Goal: Communication & Community: Participate in discussion

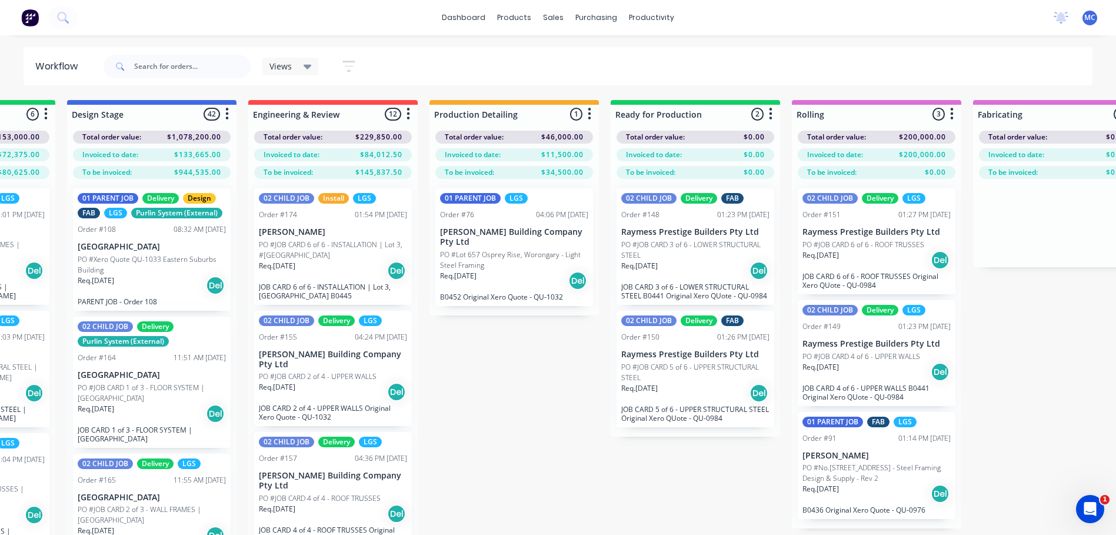
scroll to position [824, 0]
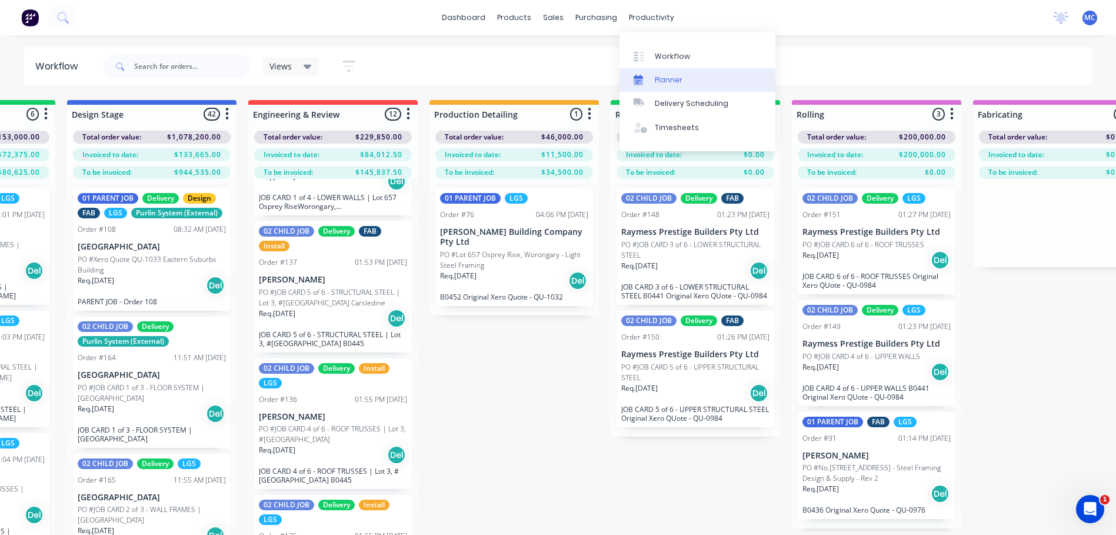
click at [658, 73] on link "Planner" at bounding box center [697, 80] width 156 height 24
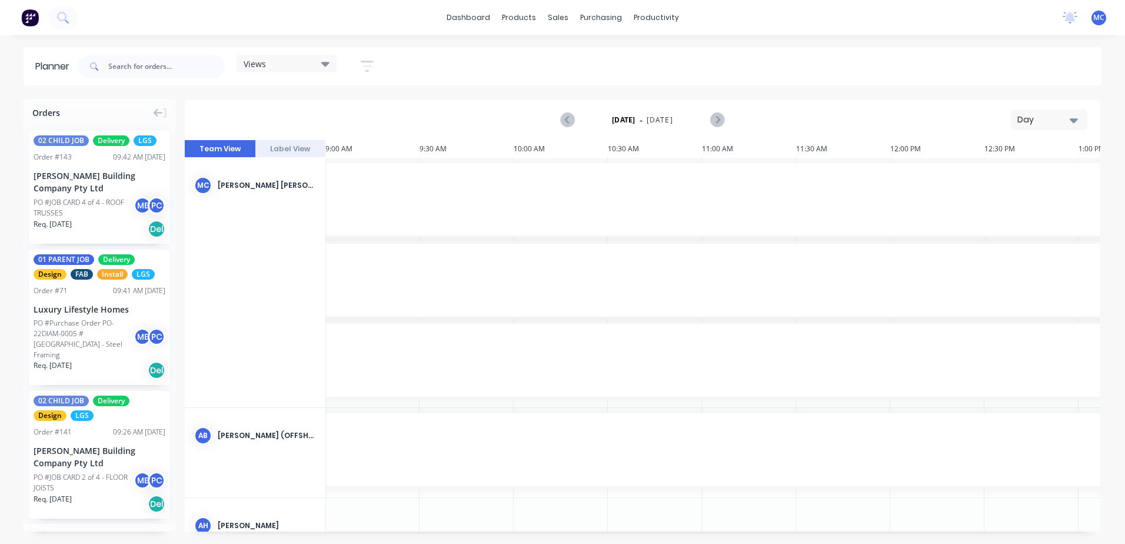
click at [1054, 114] on div "Day" at bounding box center [1044, 120] width 54 height 12
click at [1051, 151] on div "Day" at bounding box center [1027, 151] width 116 height 24
click at [1065, 116] on div "Day" at bounding box center [1044, 120] width 54 height 12
click at [1039, 170] on div "Week" at bounding box center [1027, 175] width 116 height 24
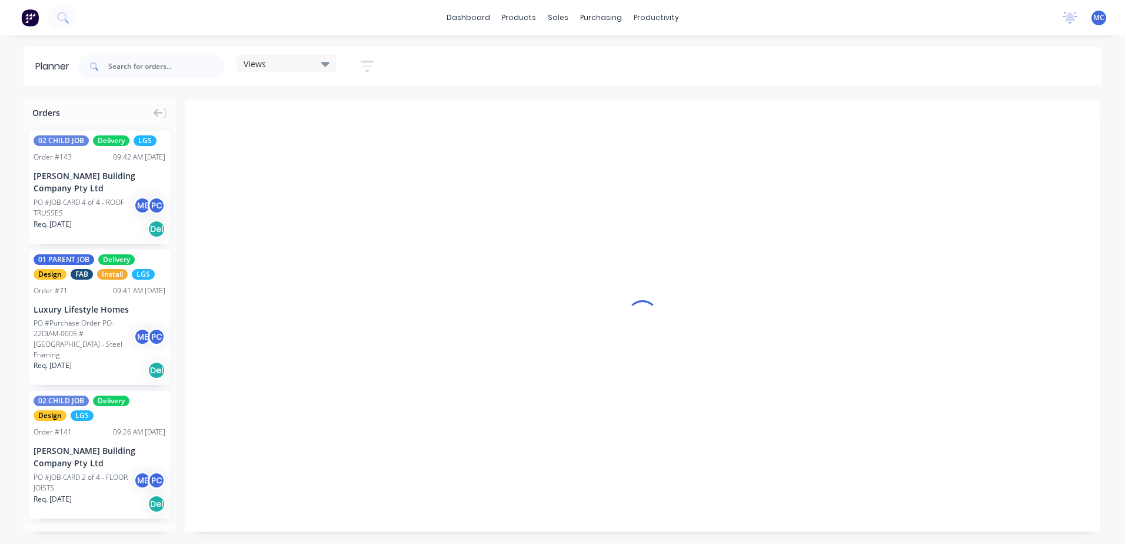
scroll to position [0, 1]
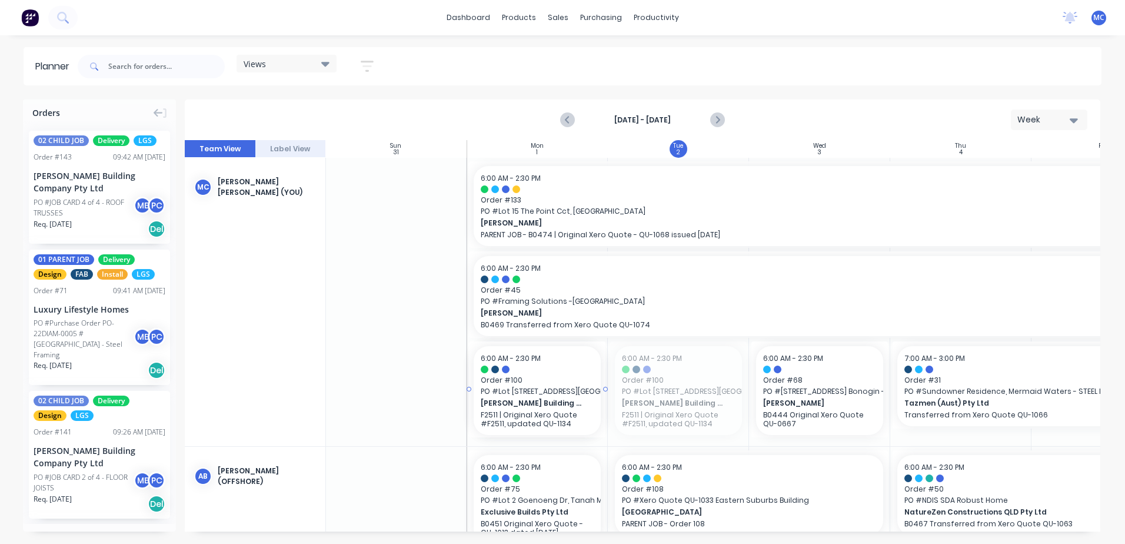
drag, startPoint x: 681, startPoint y: 391, endPoint x: 565, endPoint y: 384, distance: 116.1
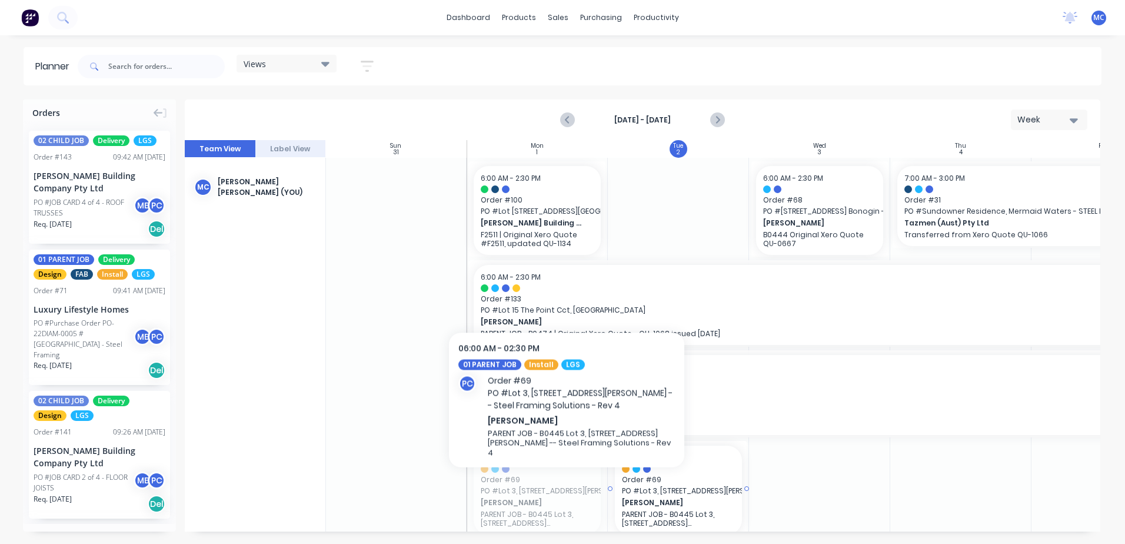
drag, startPoint x: 552, startPoint y: 478, endPoint x: 651, endPoint y: 474, distance: 98.9
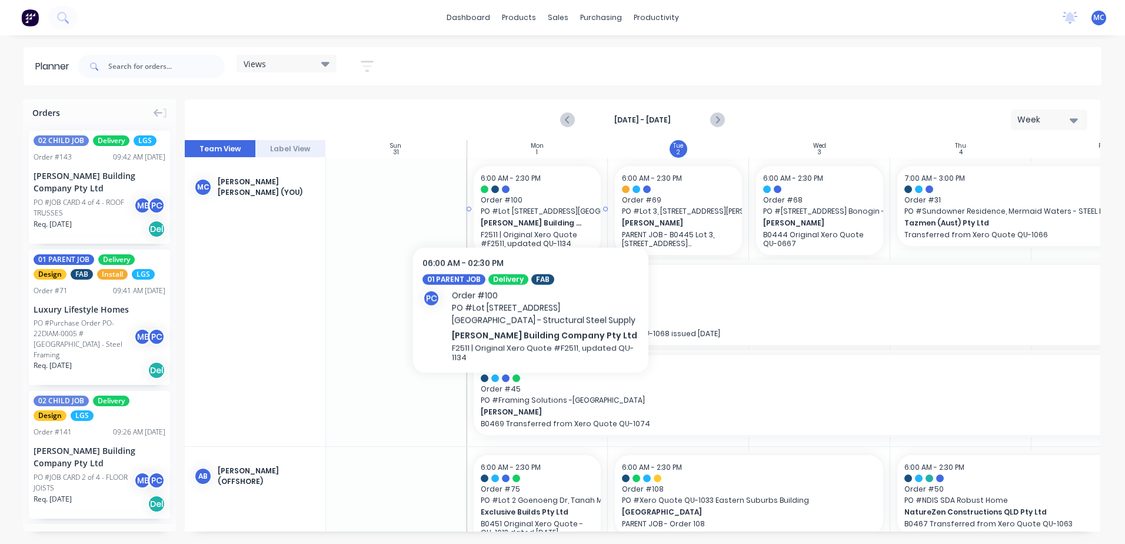
click at [531, 200] on span "Order # 100" at bounding box center [537, 200] width 113 height 11
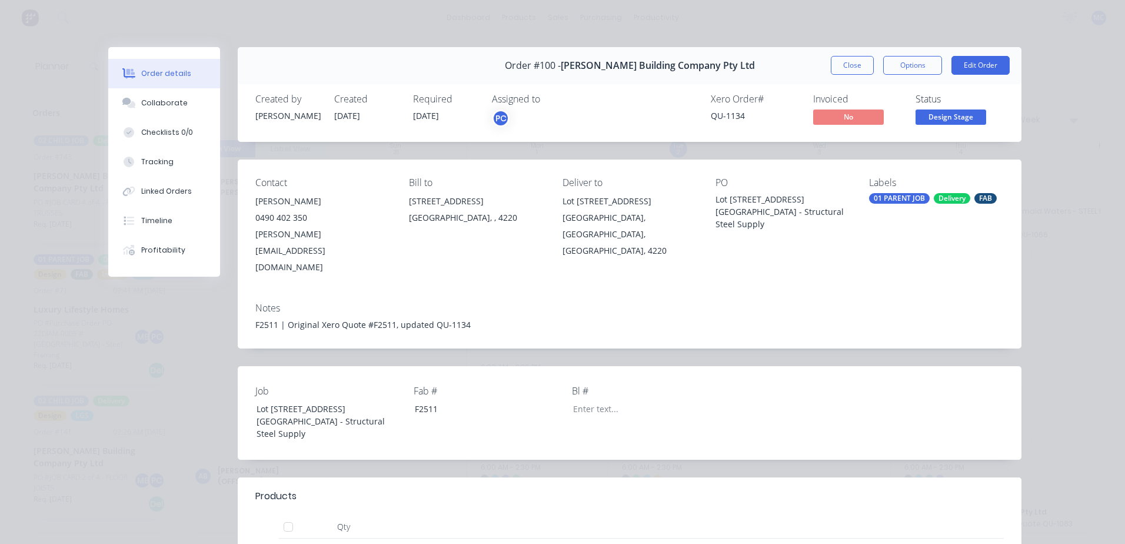
click at [868, 64] on button "Close" at bounding box center [852, 65] width 43 height 19
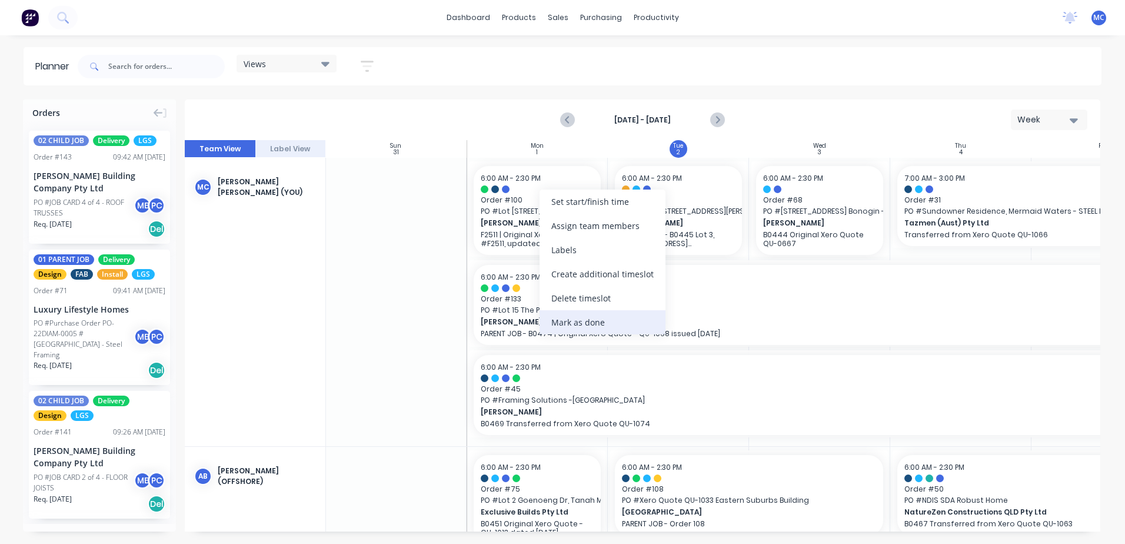
click at [590, 315] on div "Mark as done" at bounding box center [602, 322] width 126 height 24
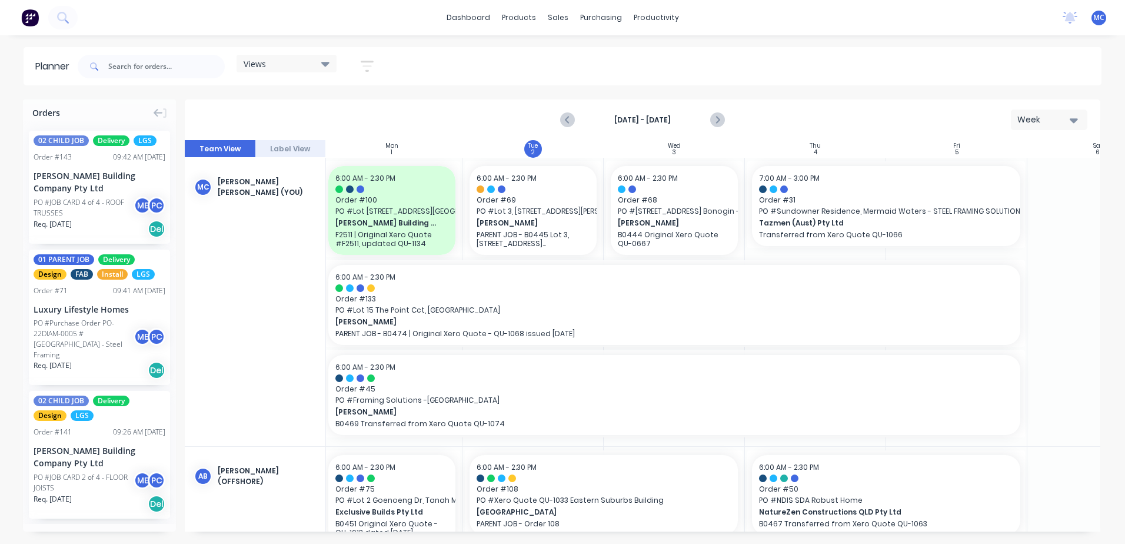
scroll to position [0, 137]
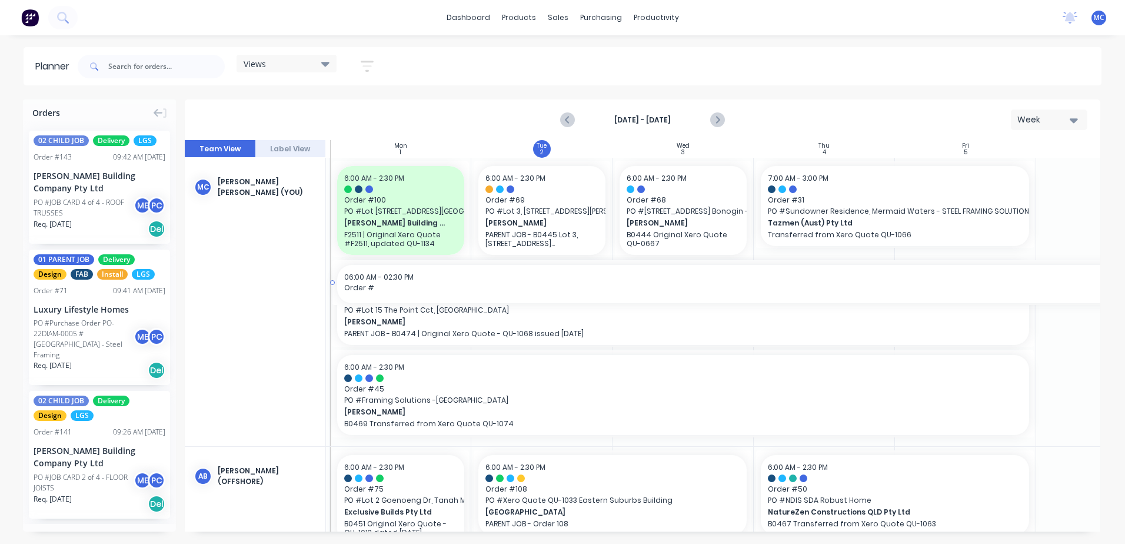
drag, startPoint x: 1036, startPoint y: 301, endPoint x: 468, endPoint y: 312, distance: 567.8
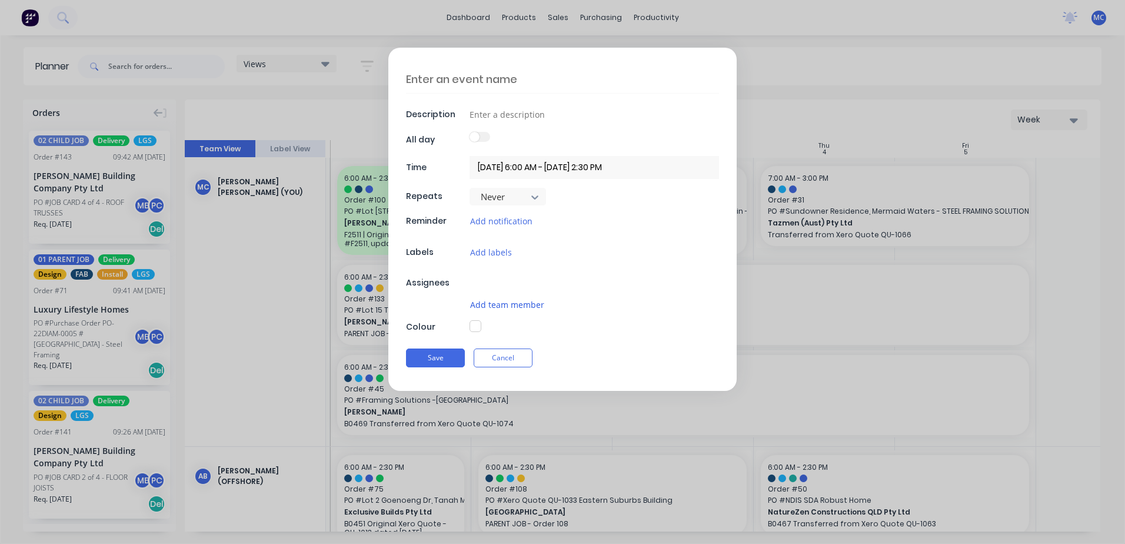
type textarea "x"
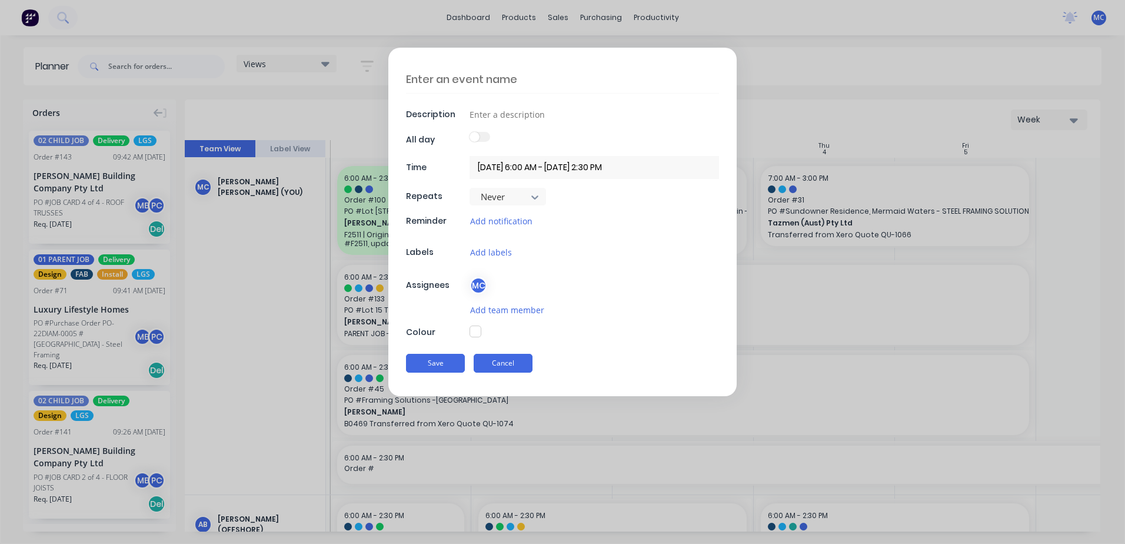
click at [514, 364] on button "Cancel" at bounding box center [503, 363] width 59 height 19
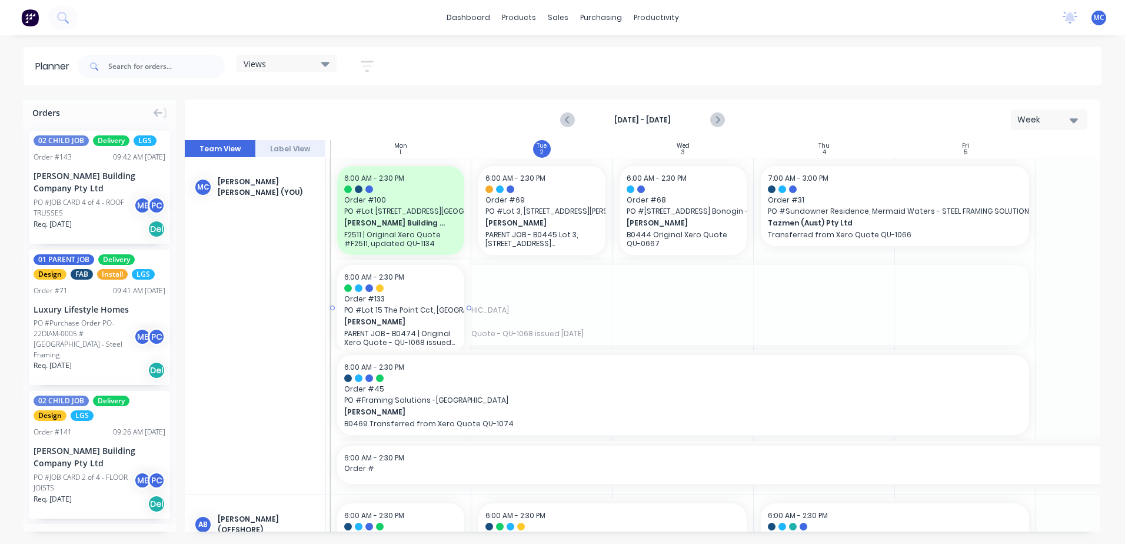
drag, startPoint x: 1032, startPoint y: 304, endPoint x: 466, endPoint y: 312, distance: 566.0
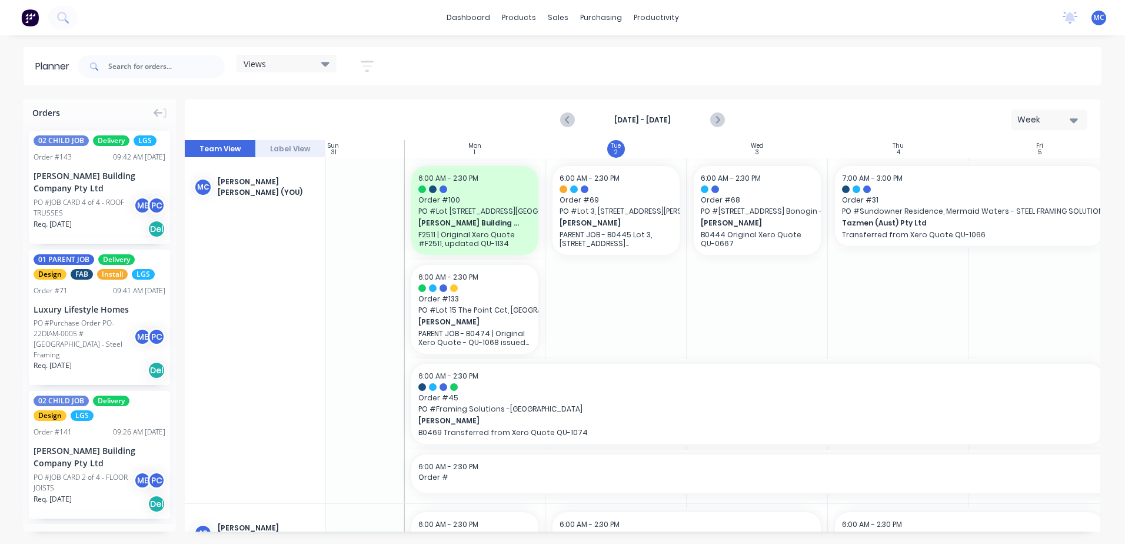
scroll to position [0, 62]
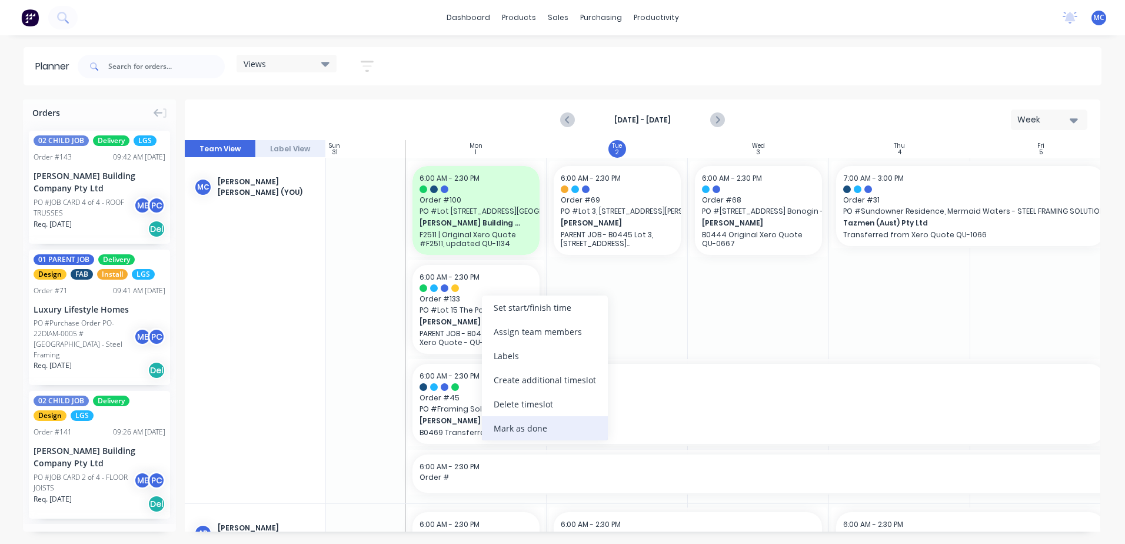
click at [523, 422] on div "Mark as done" at bounding box center [545, 428] width 126 height 24
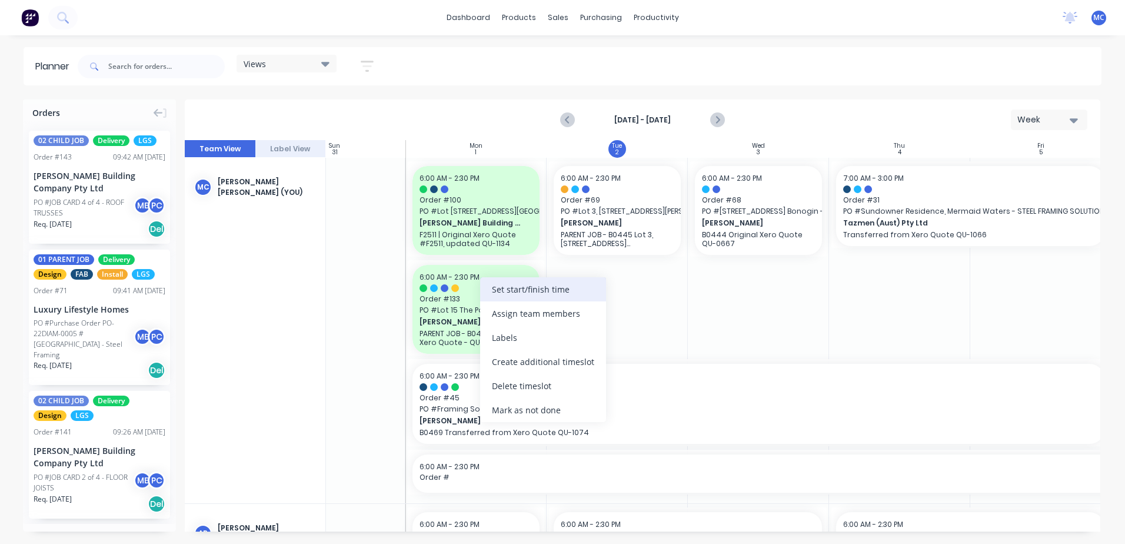
click at [521, 286] on div "Set start/finish time" at bounding box center [543, 289] width 126 height 24
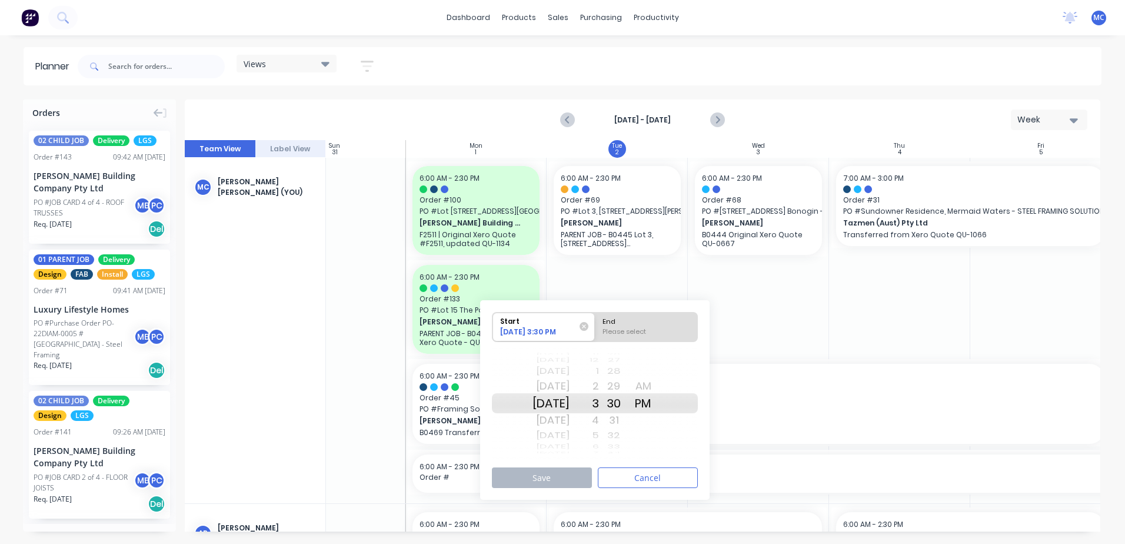
click at [652, 325] on div "End" at bounding box center [646, 319] width 96 height 15
click at [595, 325] on input "End Please select" at bounding box center [595, 326] width 1 height 29
radio input "true"
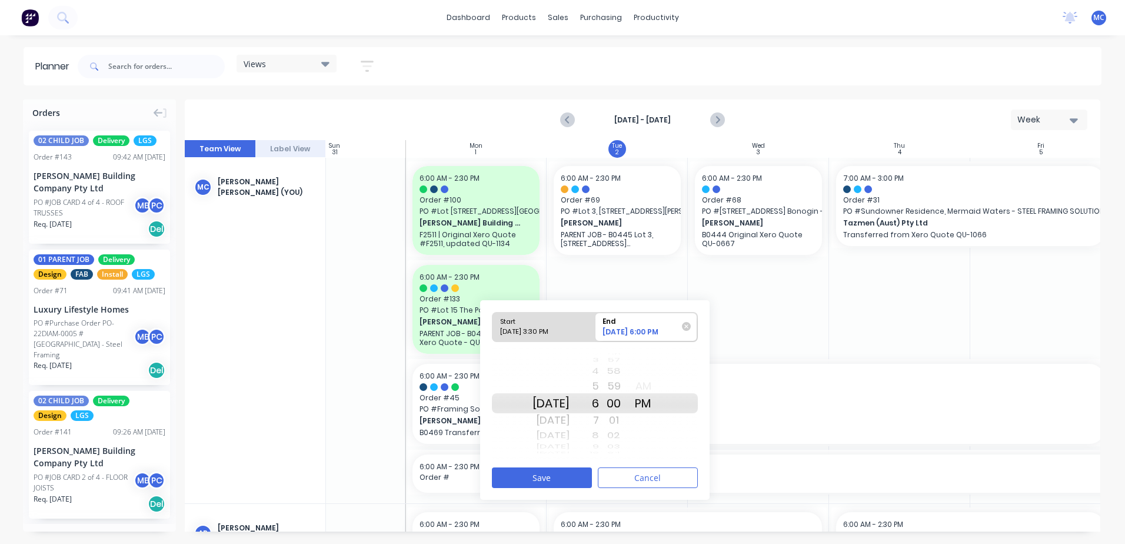
click at [545, 324] on div "Start" at bounding box center [538, 319] width 85 height 15
click at [493, 324] on input "Start [DATE] 3:30 PM" at bounding box center [492, 326] width 1 height 29
radio input "true"
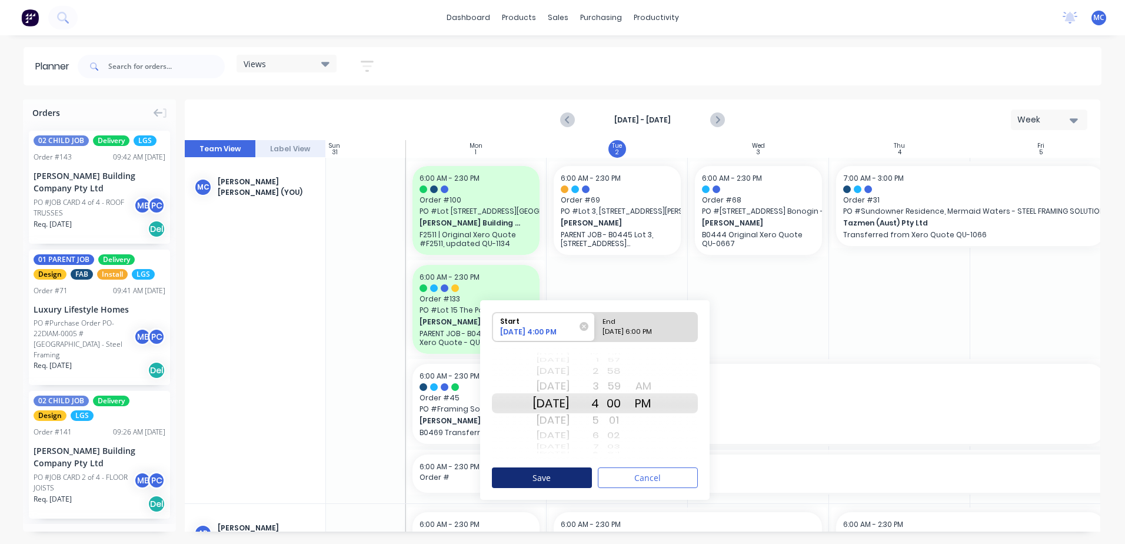
click at [569, 477] on button "Save" at bounding box center [542, 477] width 100 height 21
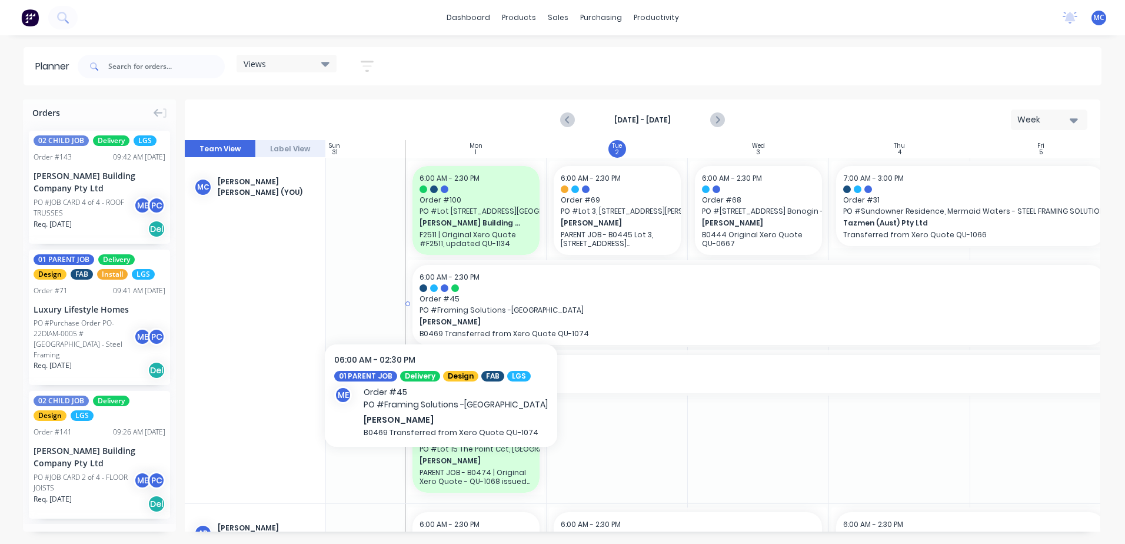
click at [432, 304] on span "Order # 45" at bounding box center [758, 299] width 678 height 11
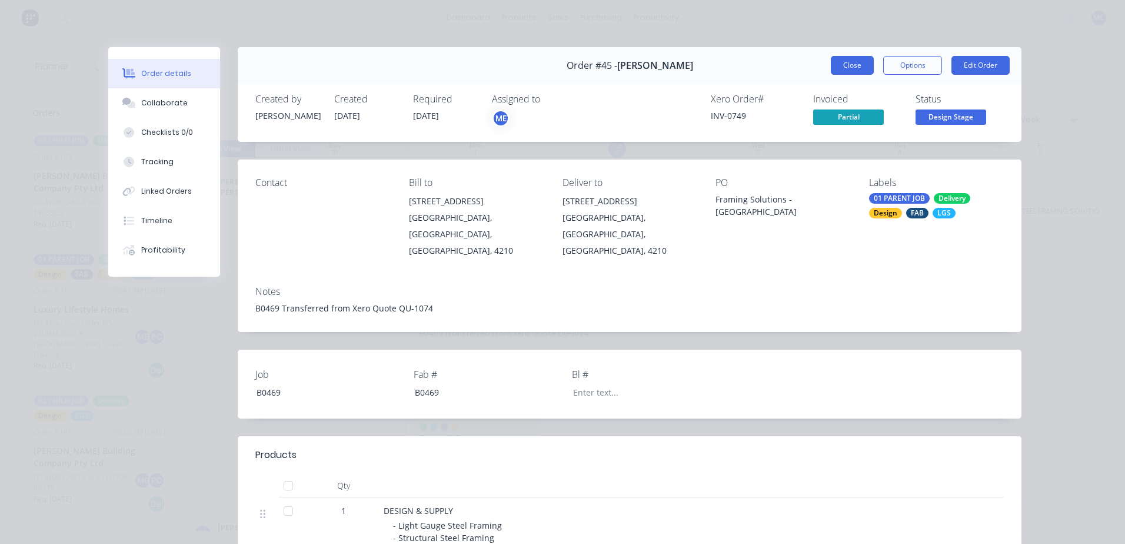
click at [833, 66] on button "Close" at bounding box center [852, 65] width 43 height 19
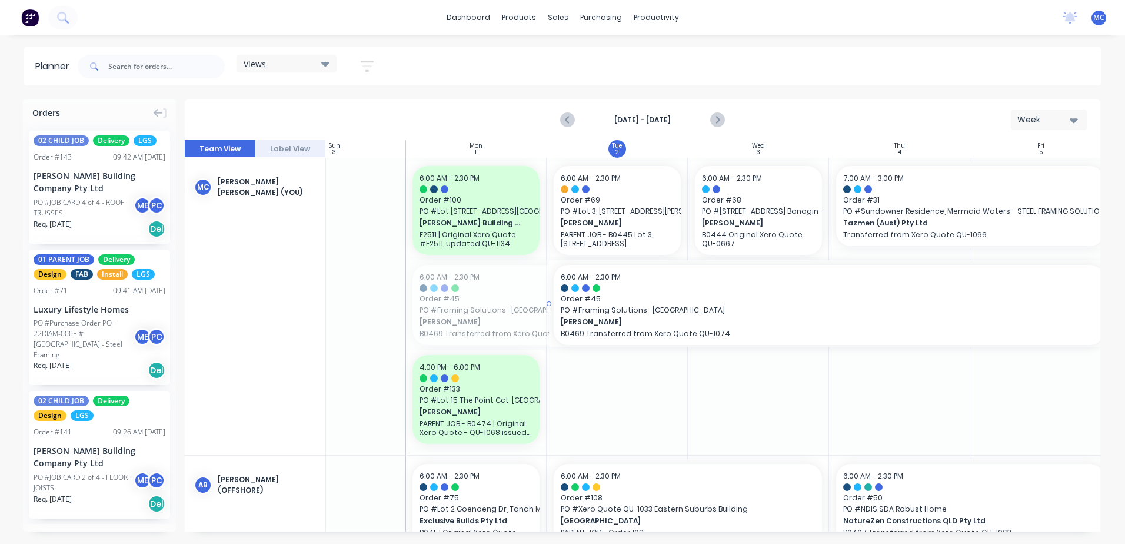
drag, startPoint x: 409, startPoint y: 301, endPoint x: 566, endPoint y: 306, distance: 157.7
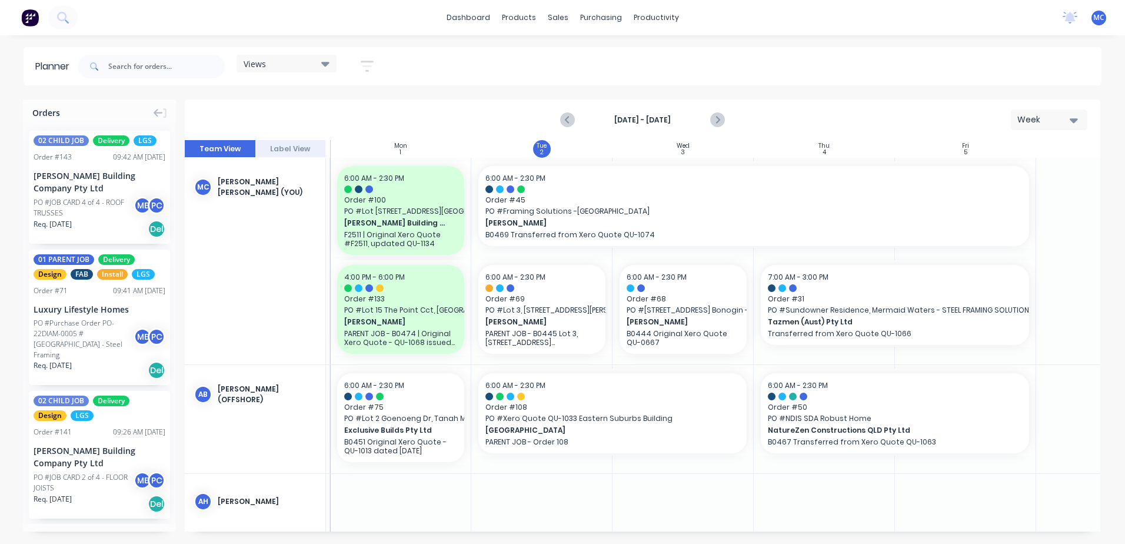
scroll to position [0, 121]
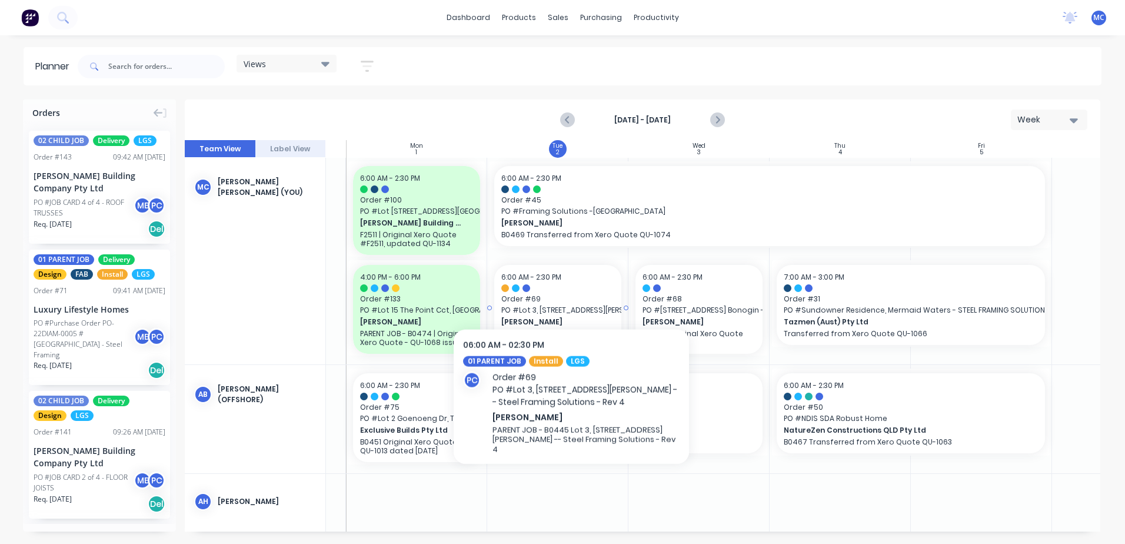
click at [571, 282] on div "6:00 AM - 2:30 PM" at bounding box center [557, 277] width 113 height 11
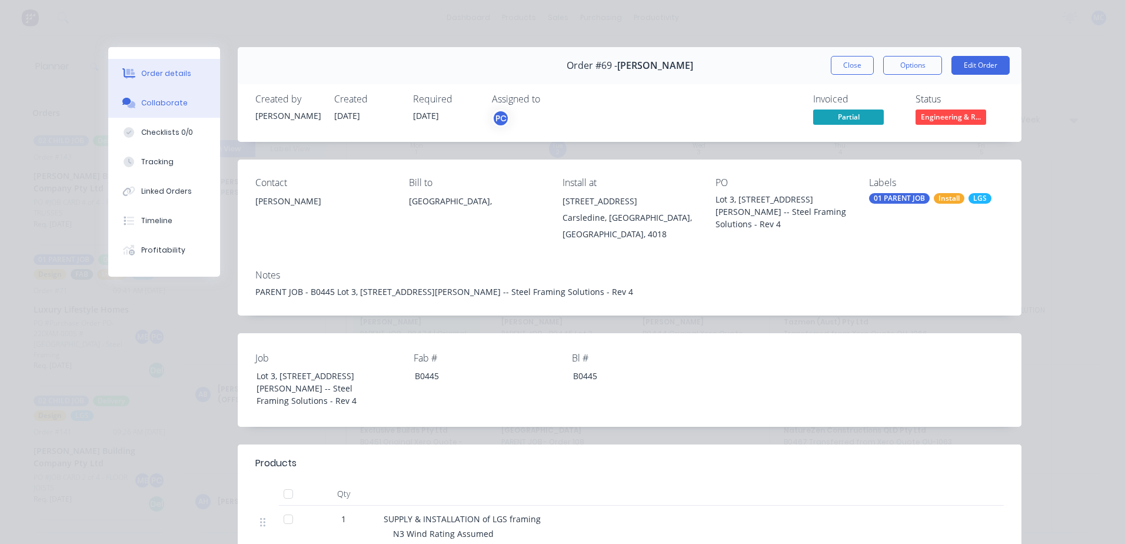
click at [169, 105] on div "Collaborate" at bounding box center [164, 103] width 46 height 11
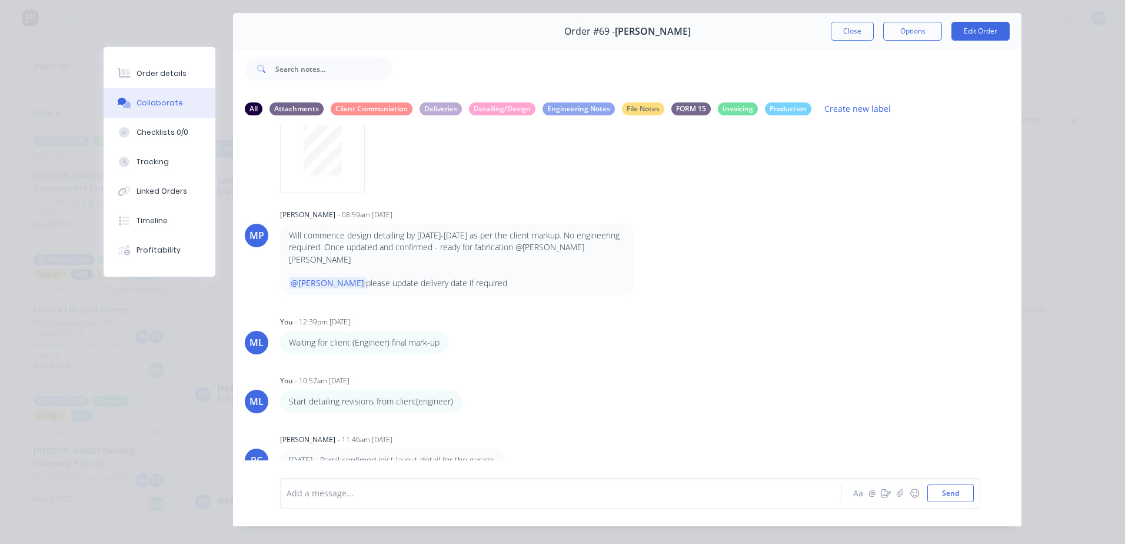
scroll to position [54, 0]
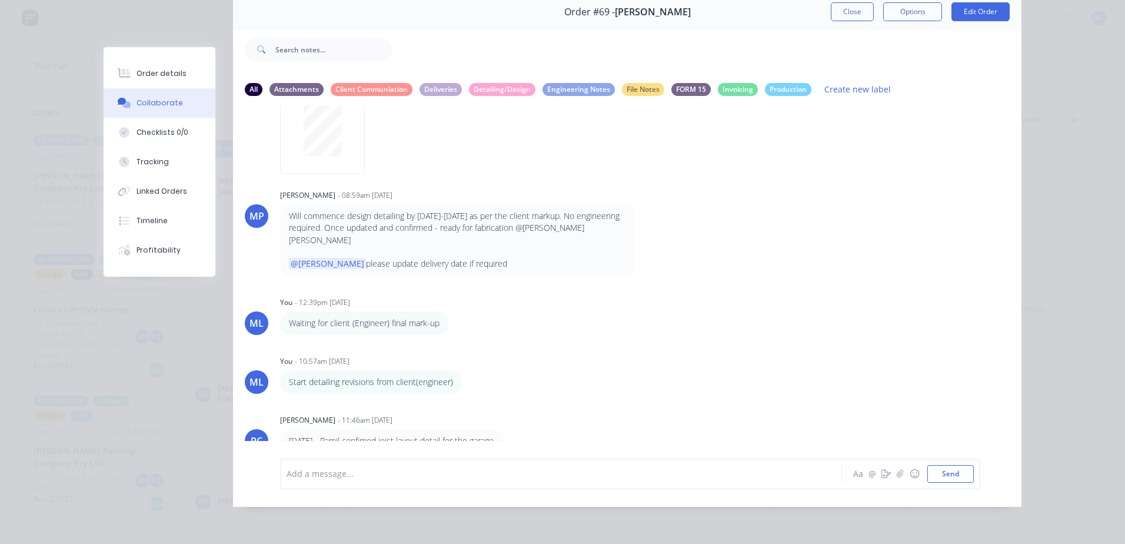
click at [859, 4] on button "Close" at bounding box center [852, 11] width 43 height 19
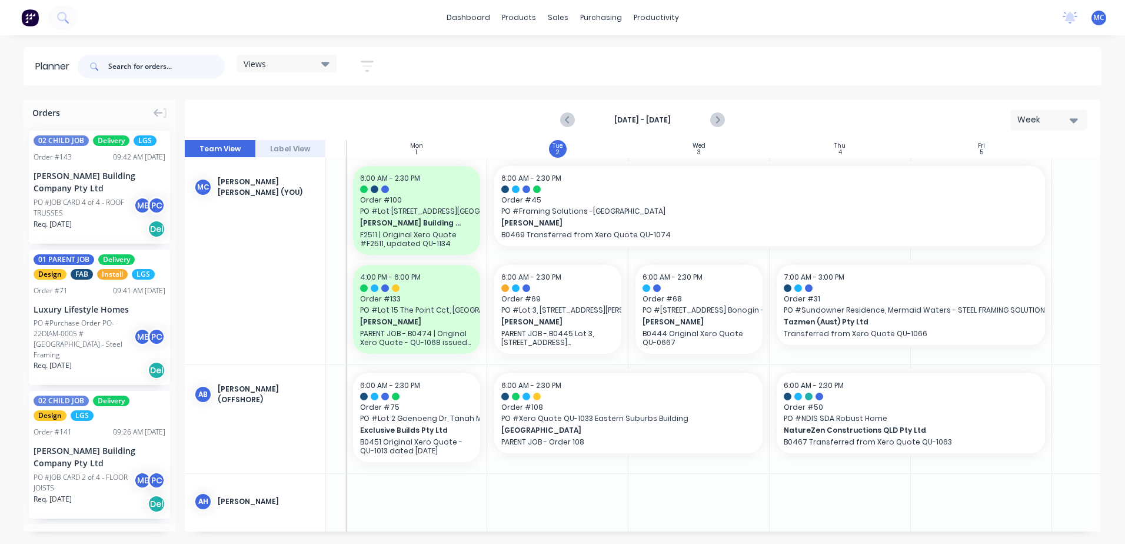
click at [139, 64] on input "text" at bounding box center [166, 67] width 116 height 24
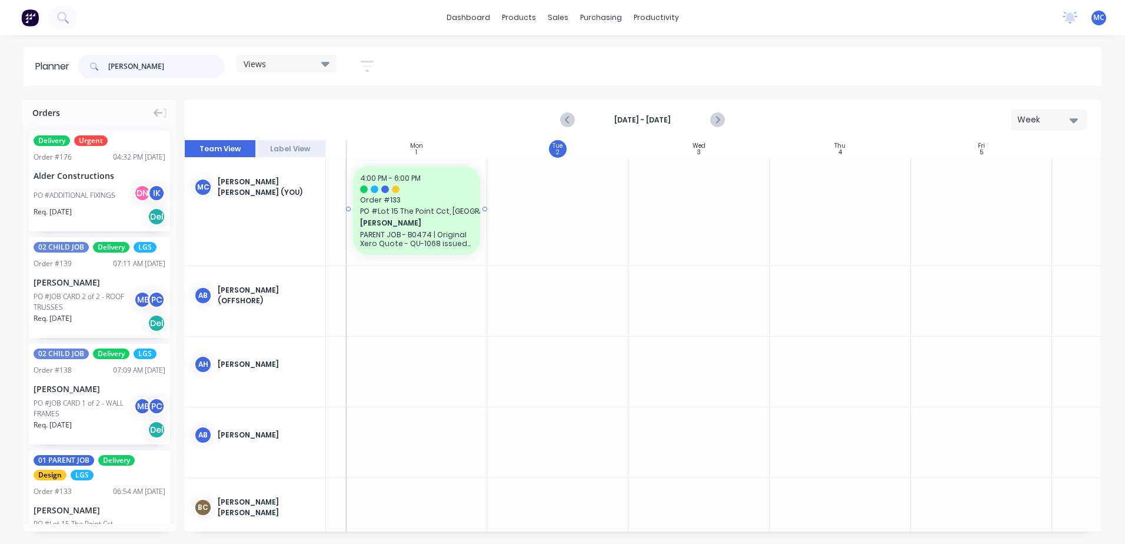
type input "[PERSON_NAME]"
click at [435, 231] on p "PARENT JOB - B0474 | Original Xero Quote - QU-1068 issued [DATE]" at bounding box center [416, 239] width 113 height 18
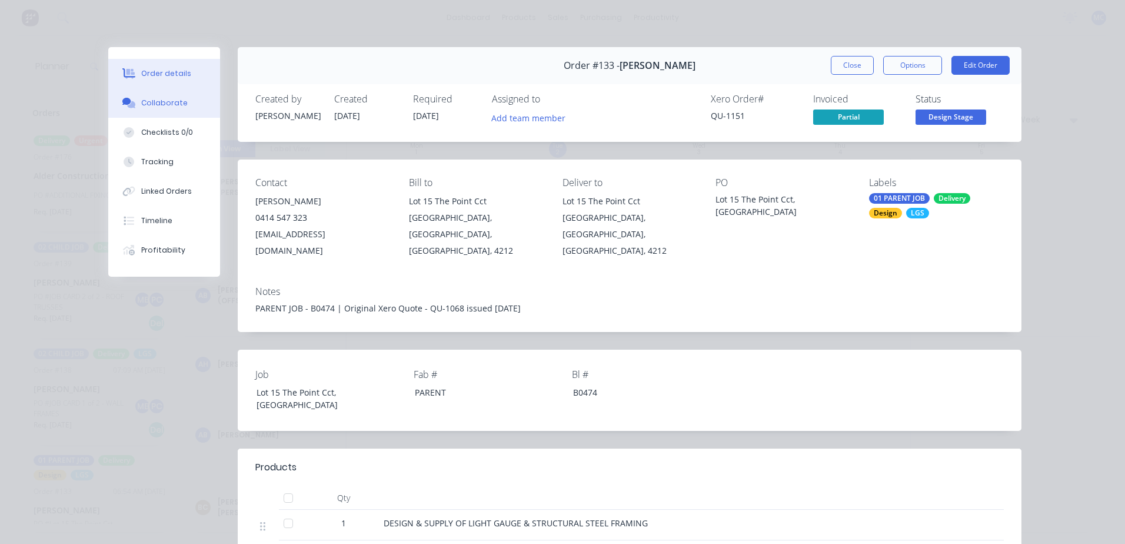
click at [171, 104] on div "Collaborate" at bounding box center [164, 103] width 46 height 11
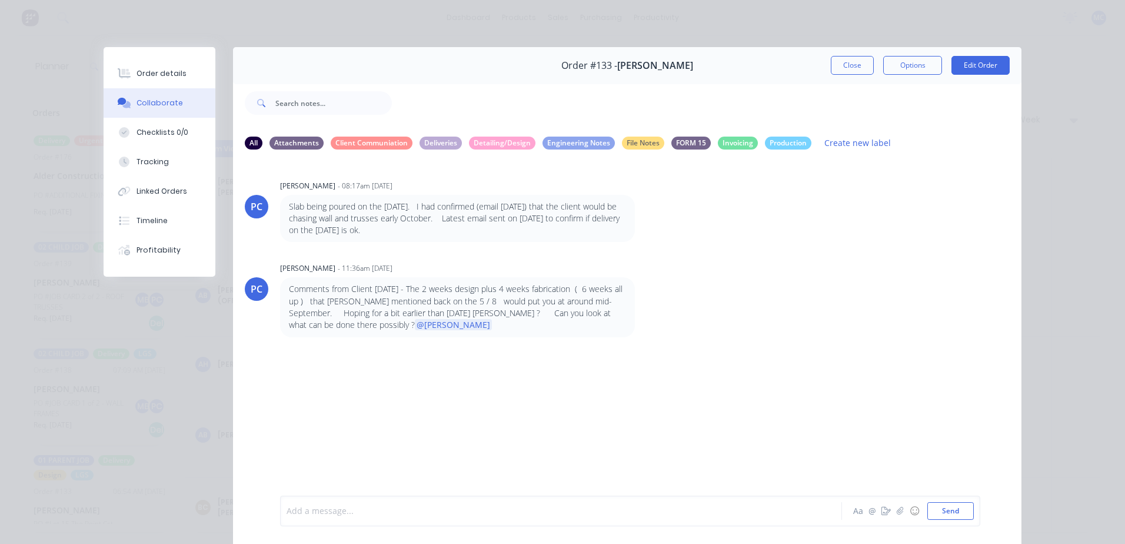
click at [389, 511] on div at bounding box center [544, 511] width 515 height 12
click at [568, 514] on span ". Thanks" at bounding box center [584, 510] width 33 height 11
click at [956, 511] on button "Send" at bounding box center [950, 511] width 46 height 18
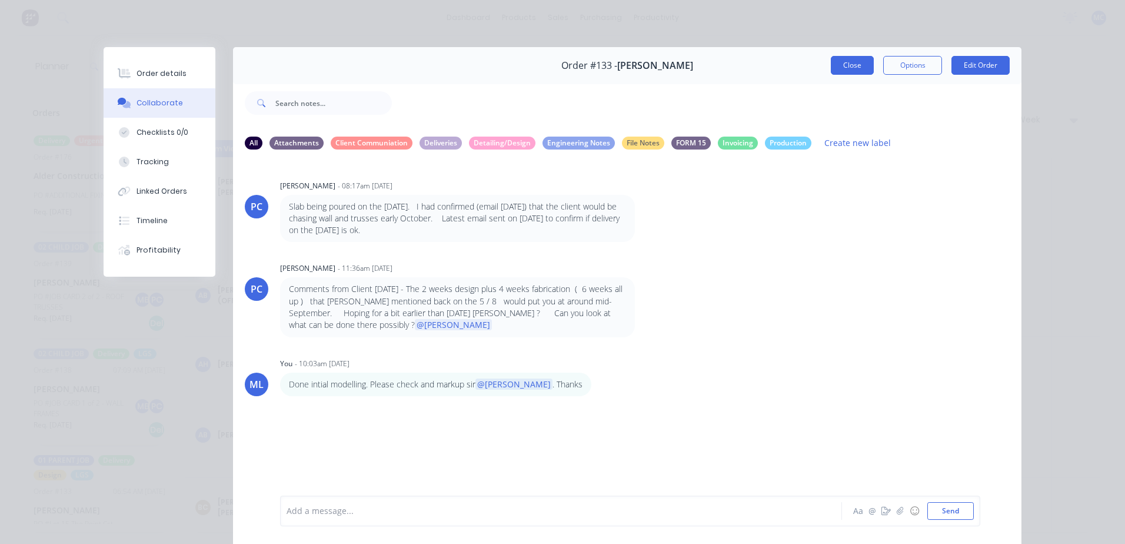
click at [846, 69] on button "Close" at bounding box center [852, 65] width 43 height 19
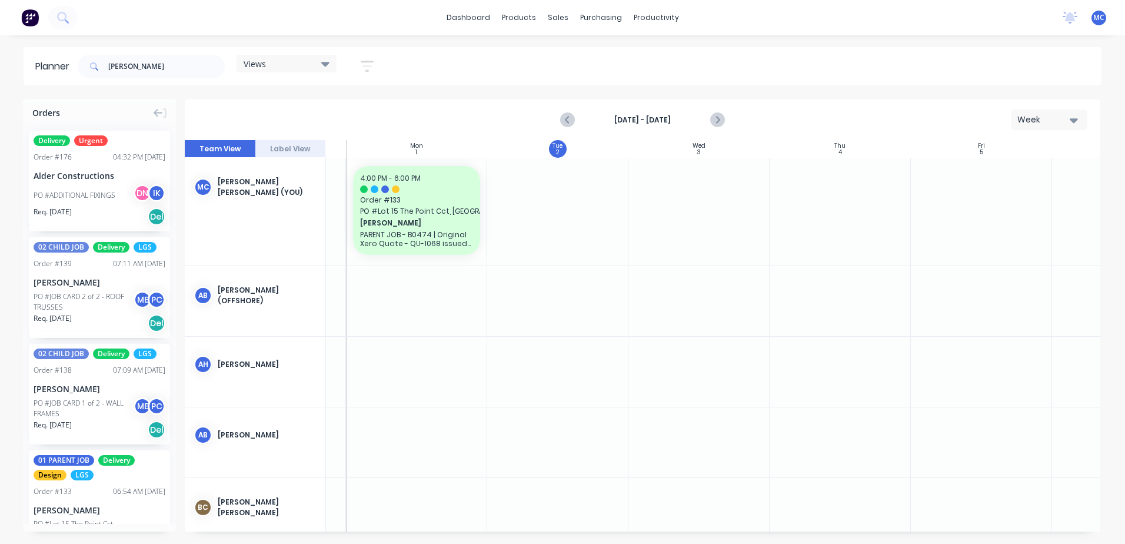
click at [1074, 115] on icon "button" at bounding box center [1073, 120] width 8 height 13
click at [1028, 192] on div "Month" at bounding box center [1027, 198] width 116 height 24
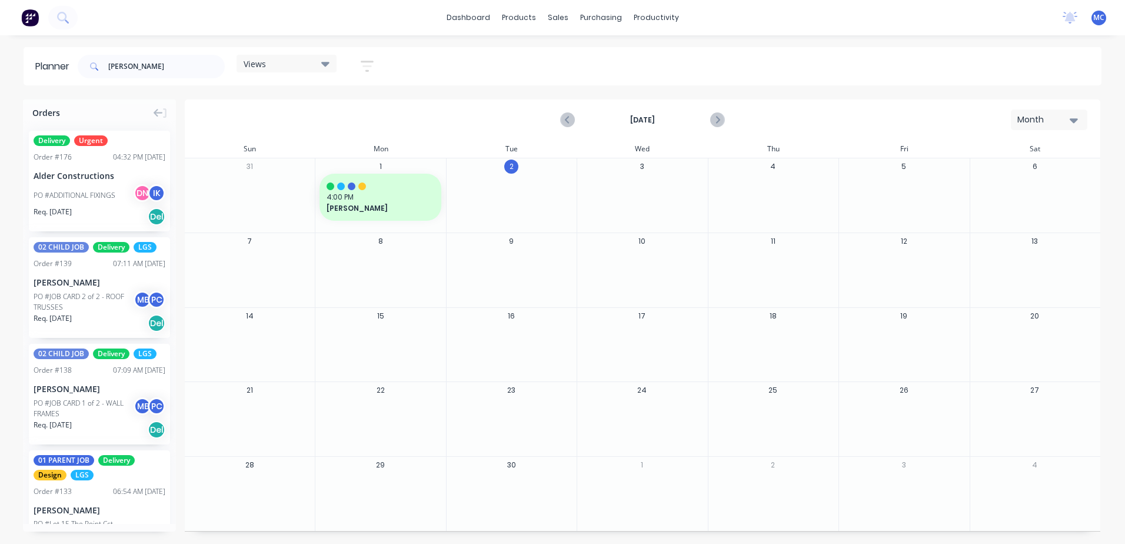
click at [1042, 115] on div "Month" at bounding box center [1044, 120] width 54 height 12
click at [1026, 175] on div "Week" at bounding box center [1027, 175] width 116 height 24
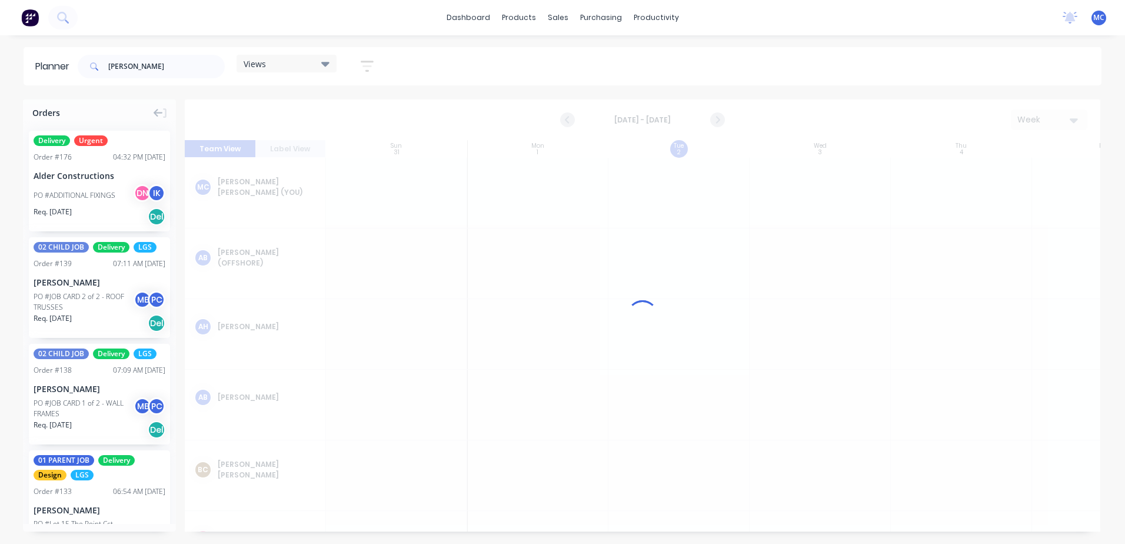
scroll to position [0, 1]
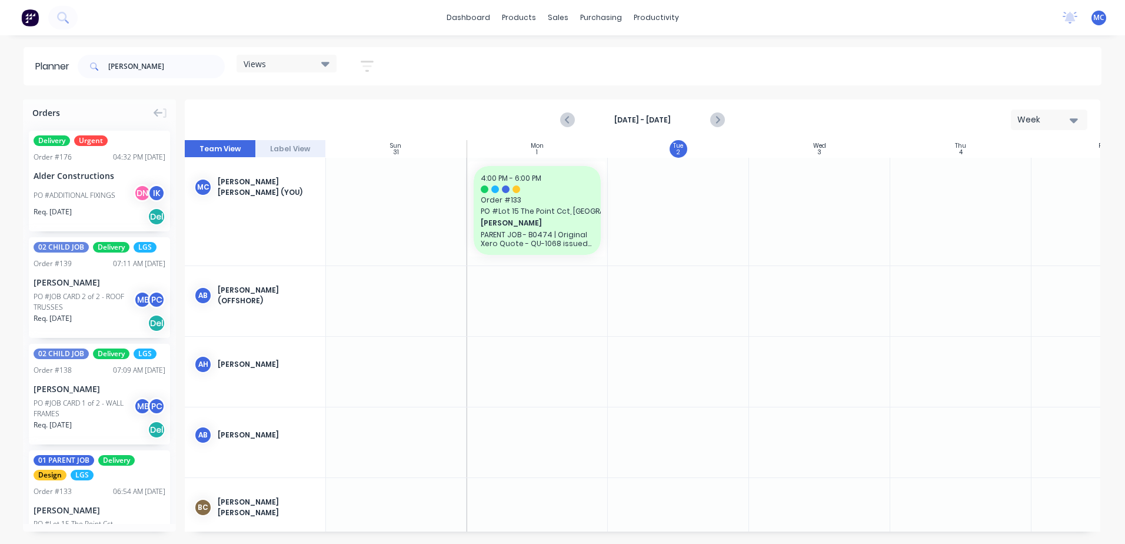
click at [1039, 111] on button "Week" at bounding box center [1049, 119] width 76 height 21
click at [1022, 179] on div "Week" at bounding box center [1027, 175] width 116 height 24
drag, startPoint x: 144, startPoint y: 69, endPoint x: -226, endPoint y: 78, distance: 370.1
click at [0, 78] on html "dashboard products sales purchasing productivity dashboard products Product Cat…" at bounding box center [562, 272] width 1125 height 544
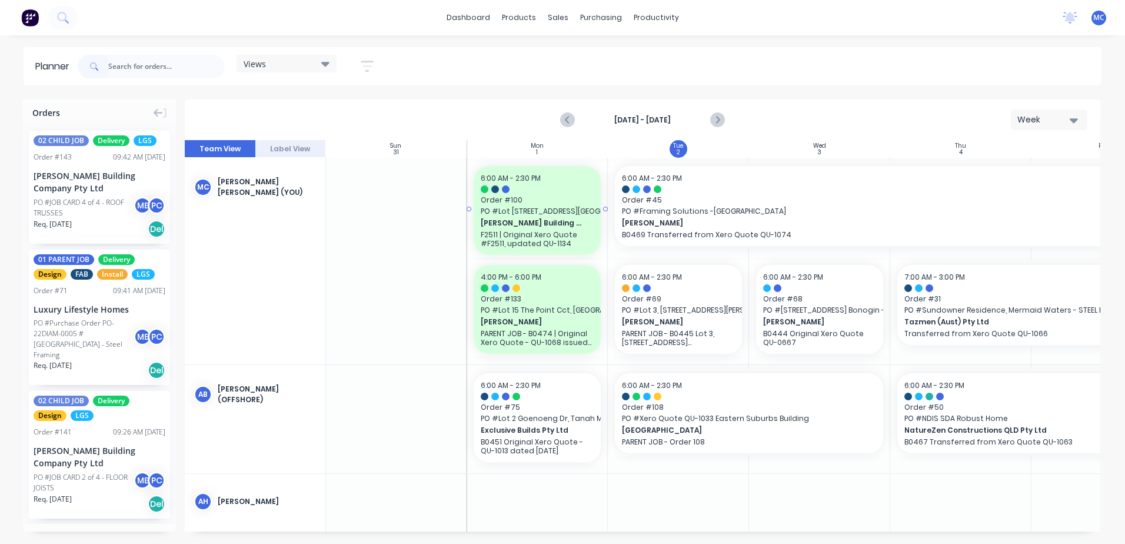
click at [502, 202] on span "Order # 100" at bounding box center [537, 200] width 113 height 11
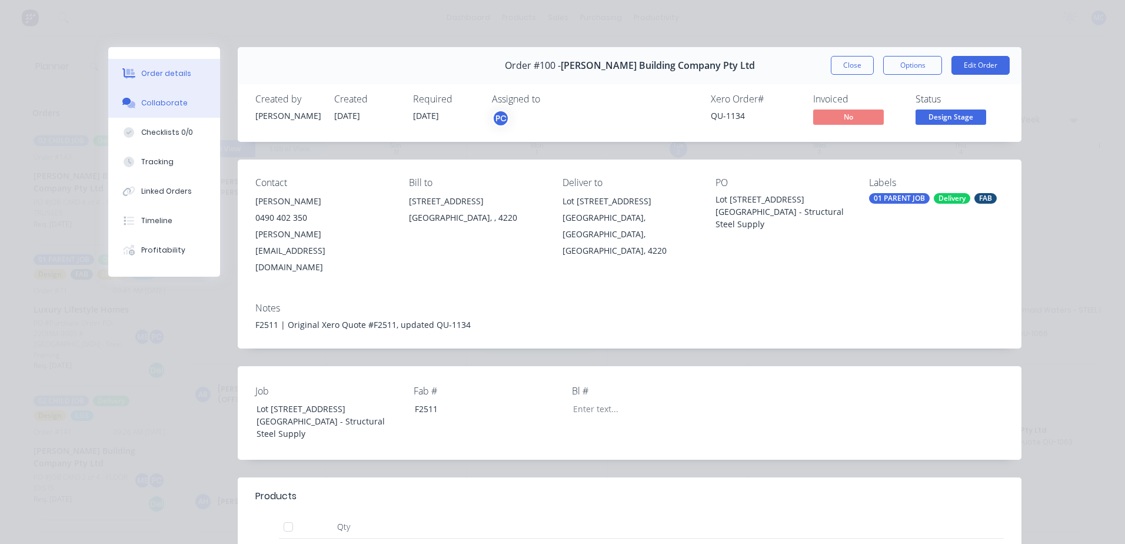
click at [164, 102] on div "Collaborate" at bounding box center [164, 103] width 46 height 11
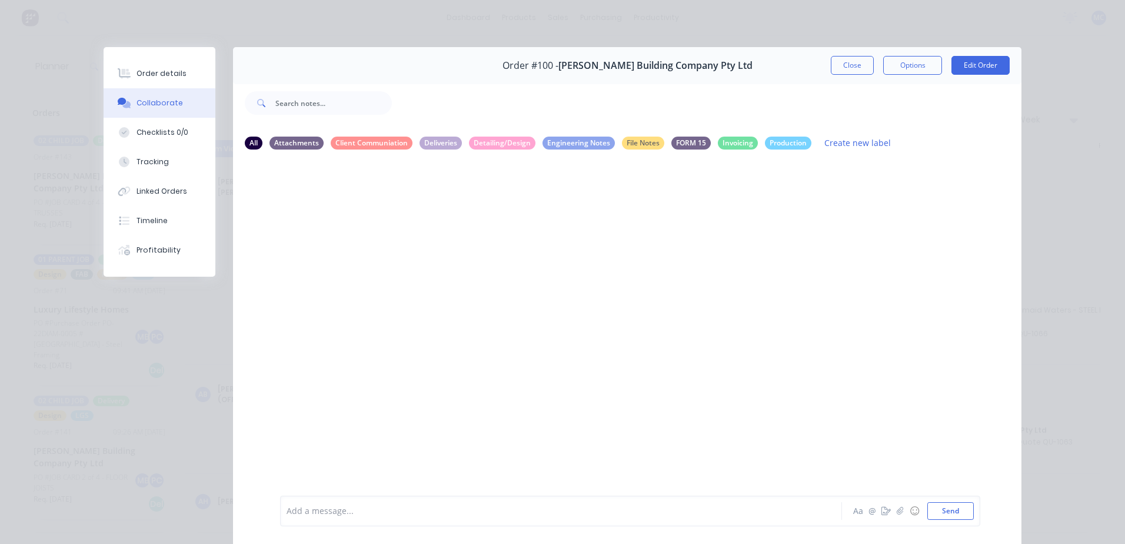
scroll to position [54, 0]
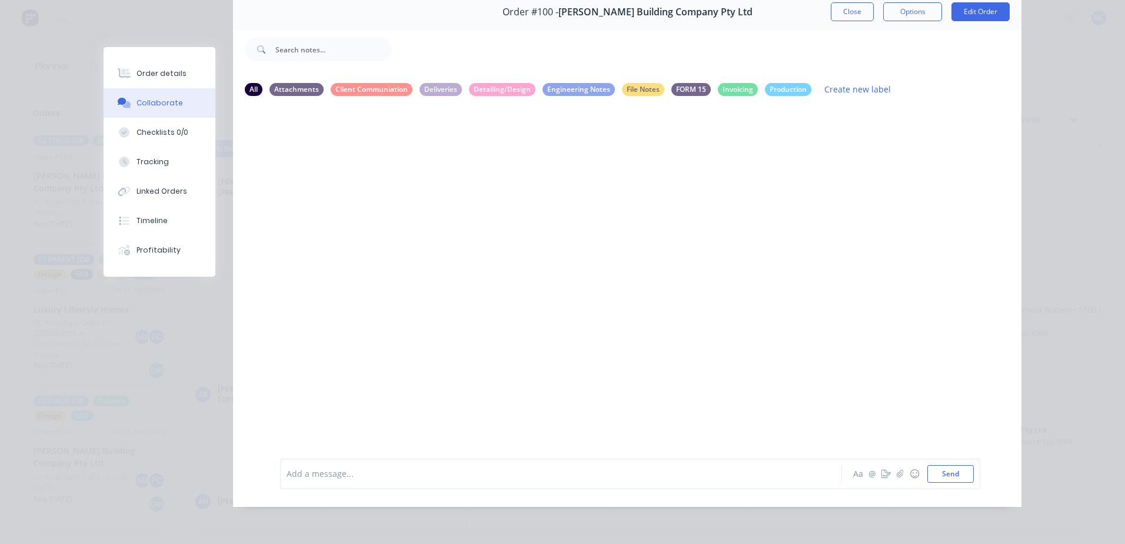
click at [165, 102] on div "Collaborate" at bounding box center [159, 103] width 46 height 11
click at [845, 12] on button "Close" at bounding box center [852, 11] width 43 height 19
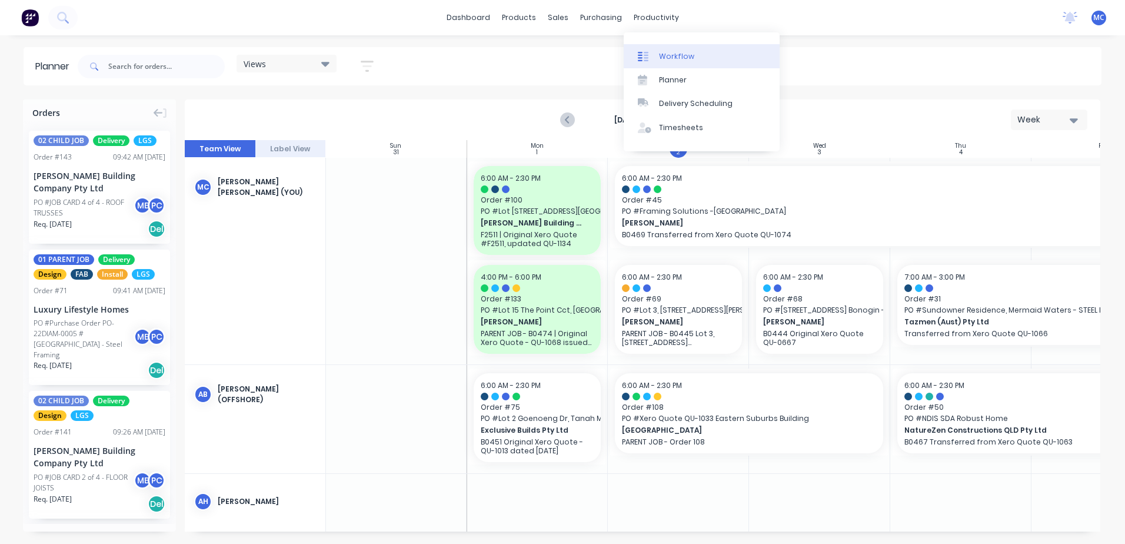
click at [682, 52] on div "Workflow" at bounding box center [676, 56] width 35 height 11
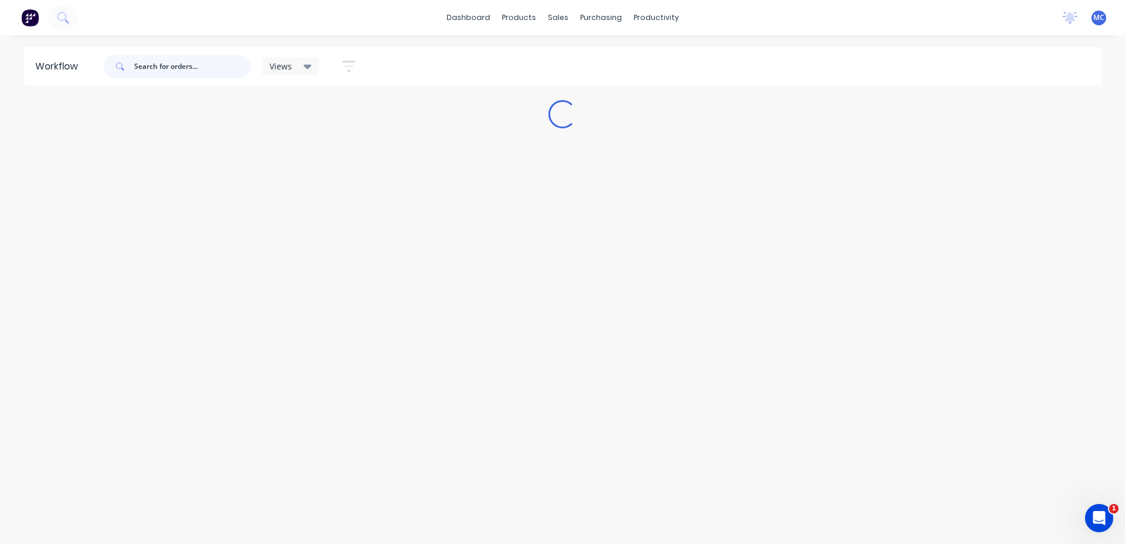
click at [192, 62] on input "text" at bounding box center [192, 67] width 116 height 24
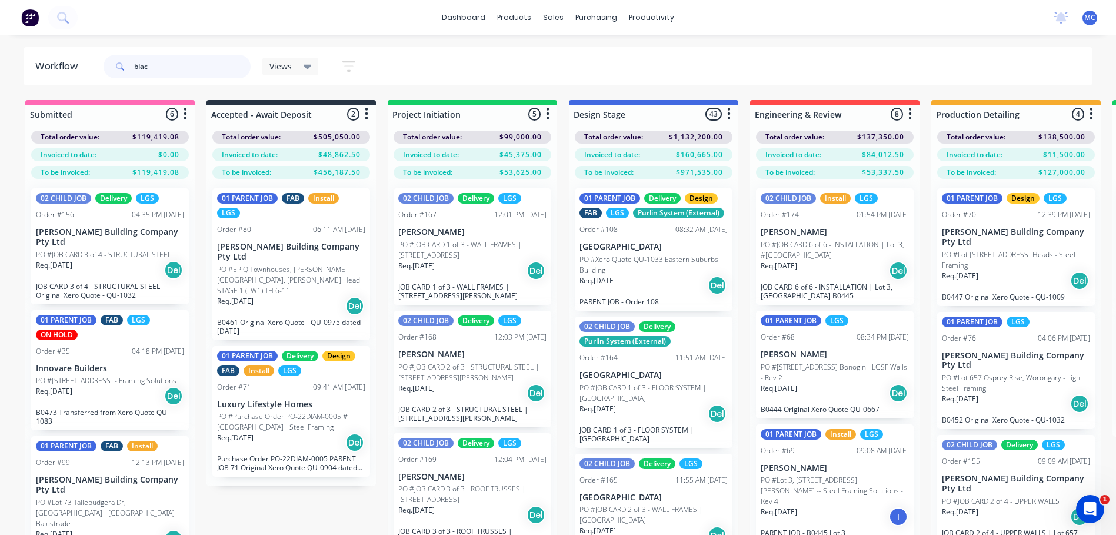
type input "blac"
click at [1008, 258] on p "PO #Lot 1002 Cowell Drive, Burleigh Heads - Steel Framing" at bounding box center [1016, 259] width 148 height 21
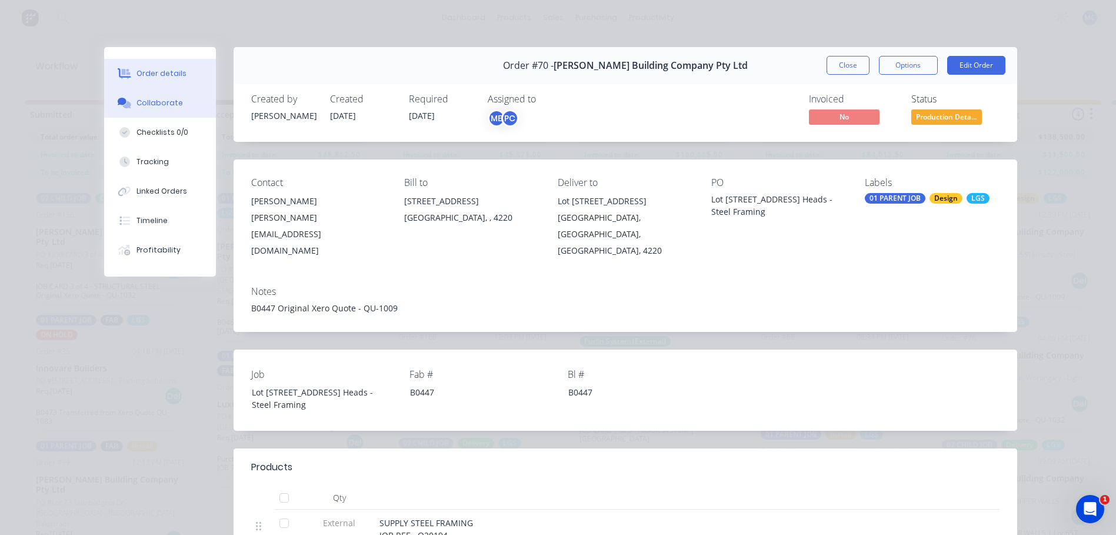
click at [151, 102] on div "Collaborate" at bounding box center [159, 103] width 46 height 11
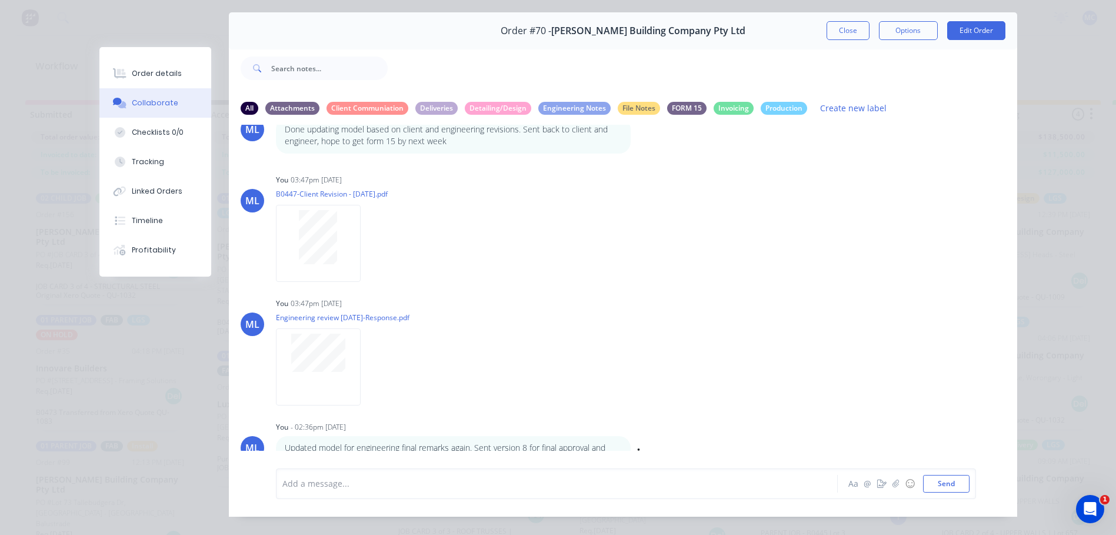
scroll to position [62, 0]
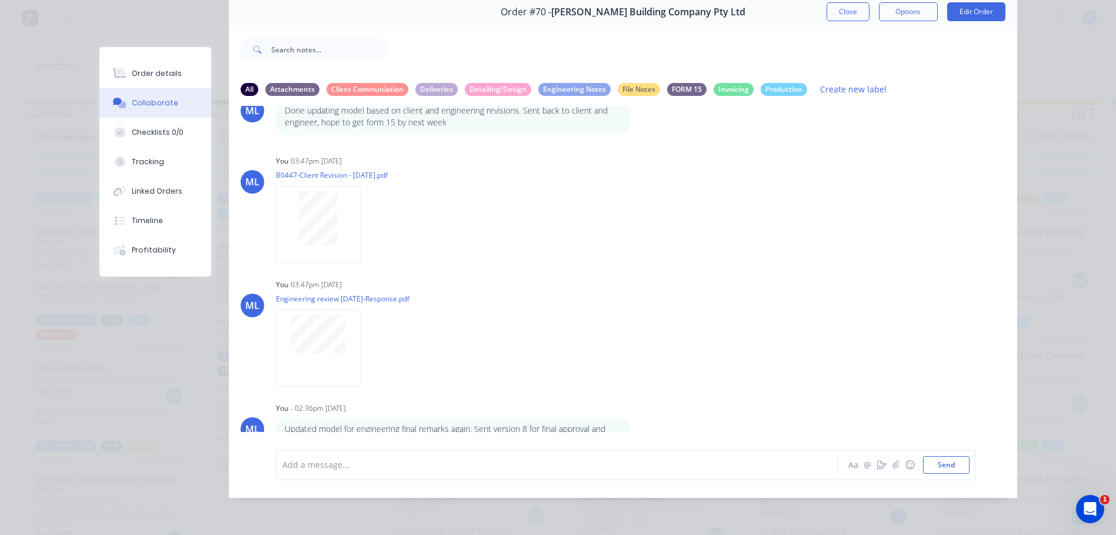
click at [413, 467] on div at bounding box center [540, 464] width 515 height 12
click at [336, 461] on span "Just waiting for form 15." at bounding box center [330, 464] width 95 height 11
click at [420, 462] on div "Just waiting to receive form 15." at bounding box center [540, 464] width 515 height 12
click at [848, 2] on button "Close" at bounding box center [848, 11] width 43 height 19
